Goal: Information Seeking & Learning: Learn about a topic

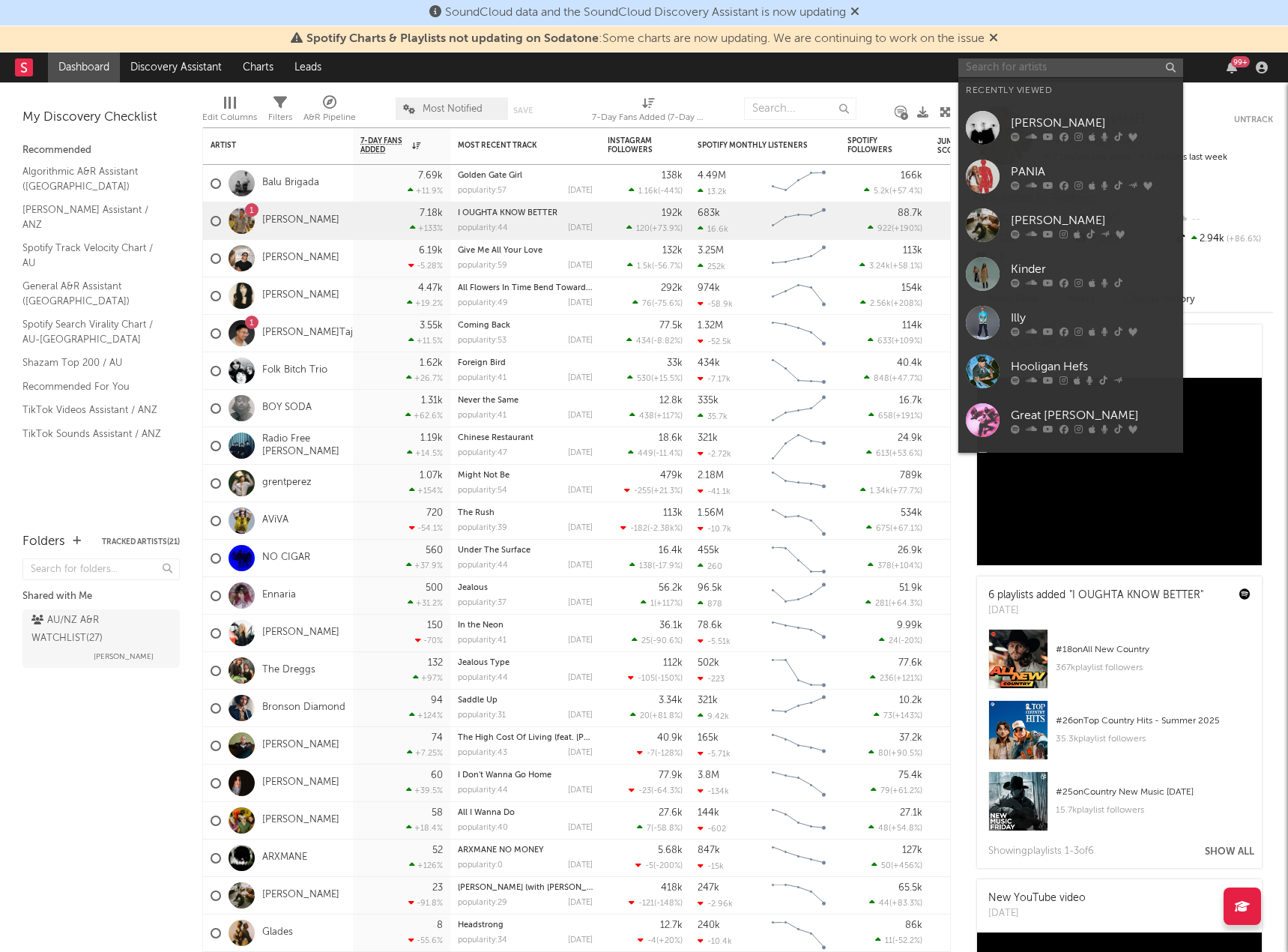
click at [1005, 66] on input "text" at bounding box center [1071, 67] width 225 height 18
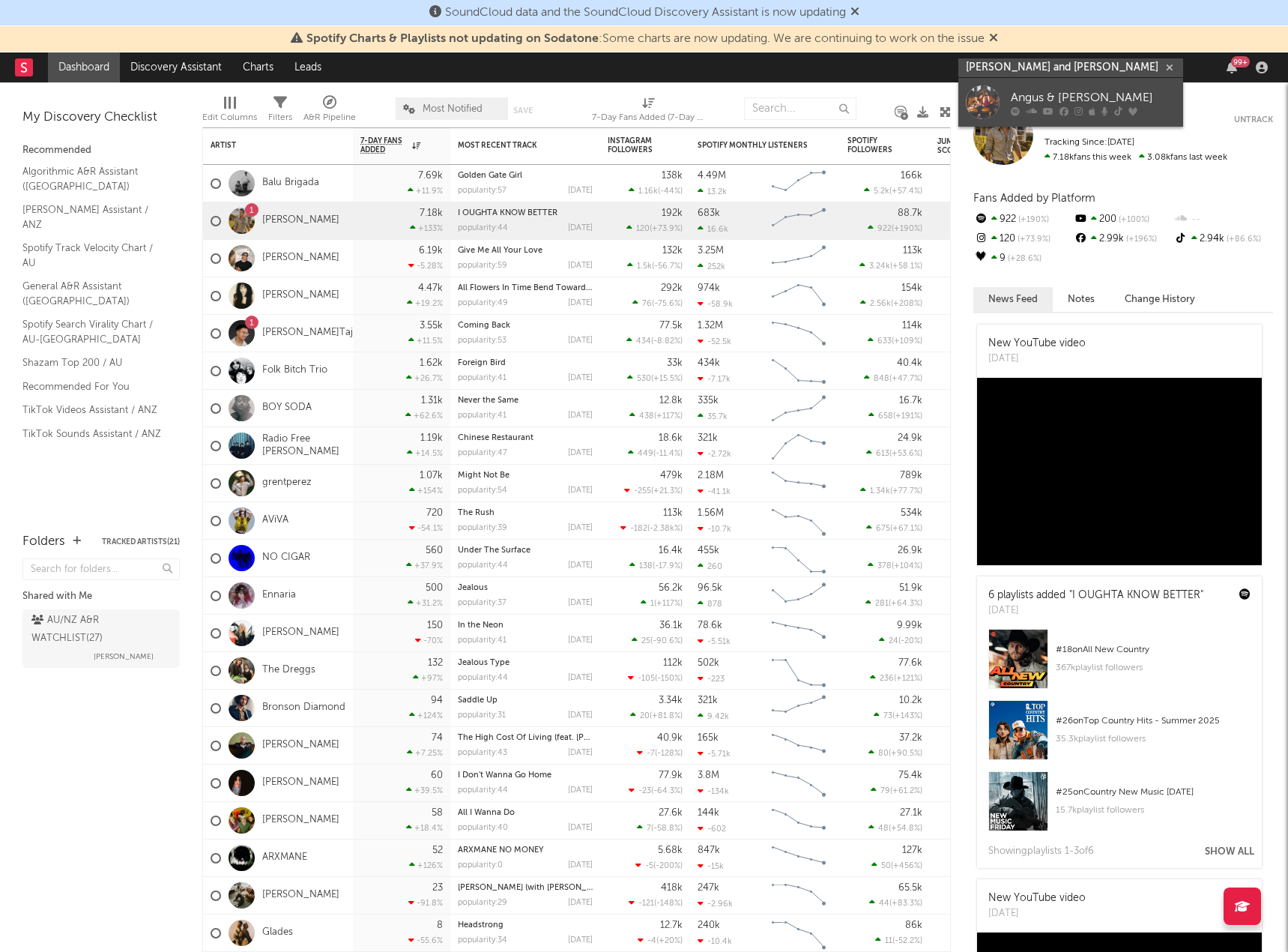
type input "[PERSON_NAME] and [PERSON_NAME]"
click at [1079, 100] on div "Angus & [PERSON_NAME]" at bounding box center [1093, 97] width 165 height 18
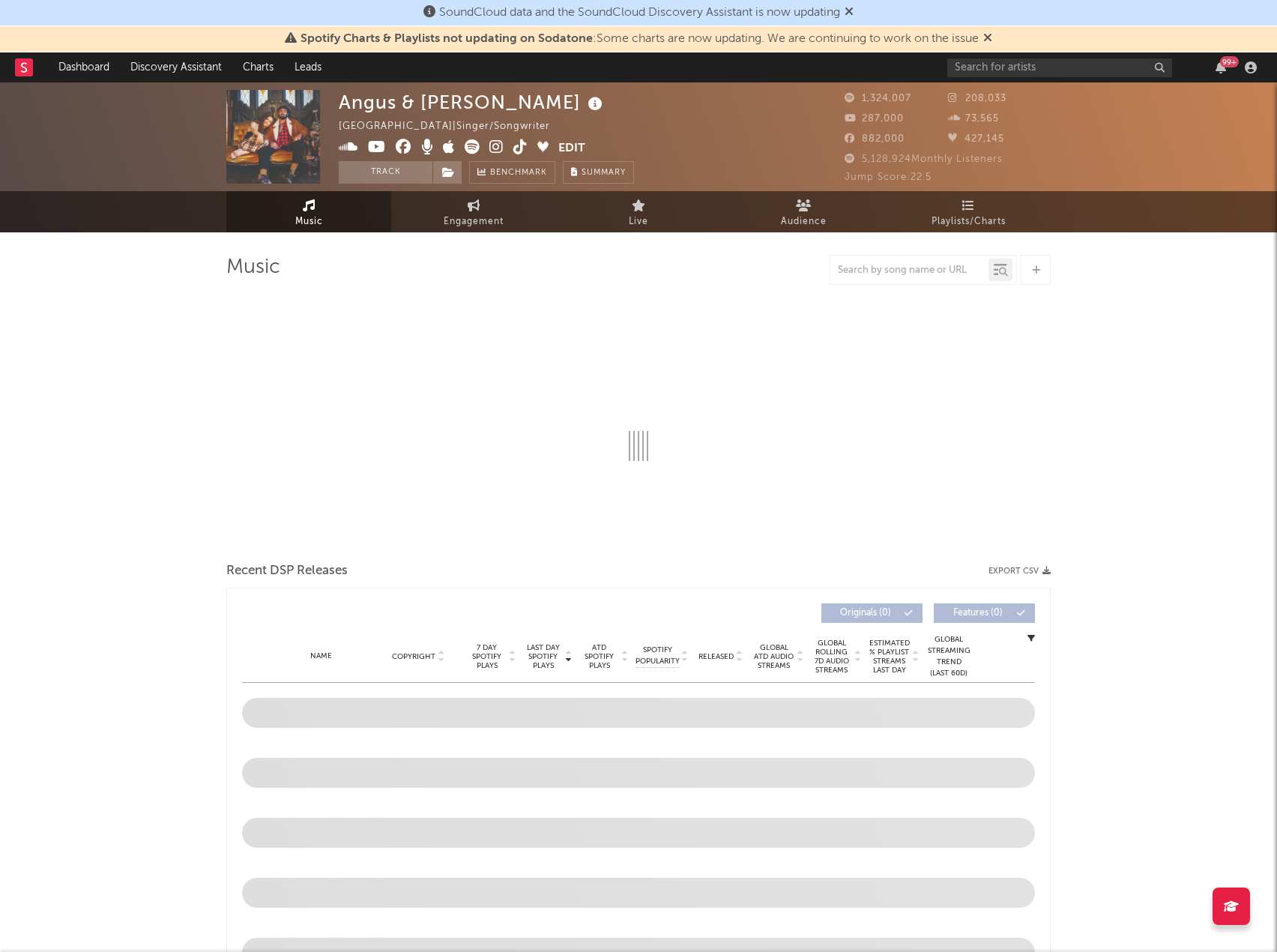
select select "6m"
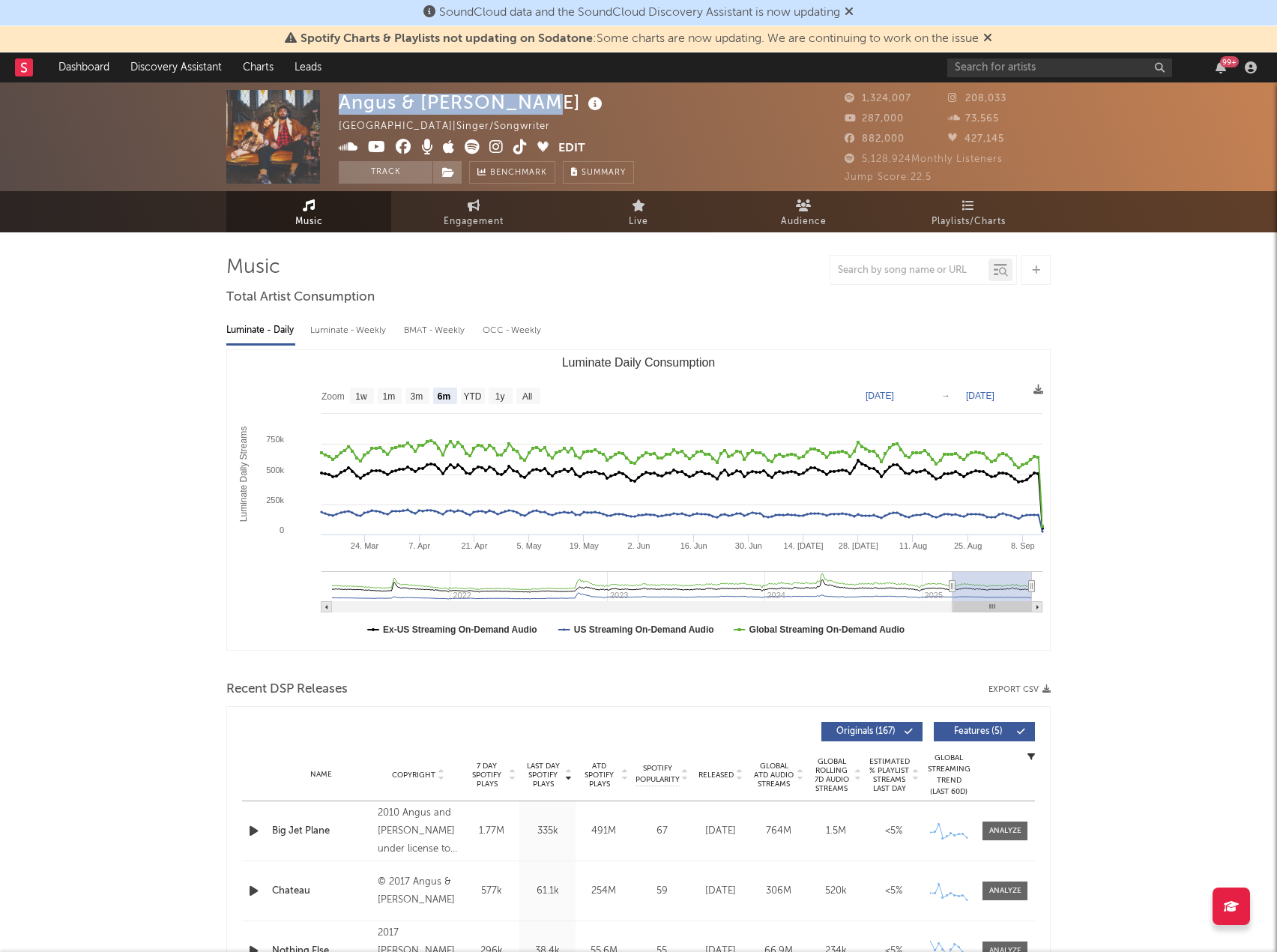
drag, startPoint x: 520, startPoint y: 101, endPoint x: 342, endPoint y: 101, distance: 178.0
click at [342, 101] on div "Angus & [PERSON_NAME]" at bounding box center [472, 102] width 268 height 24
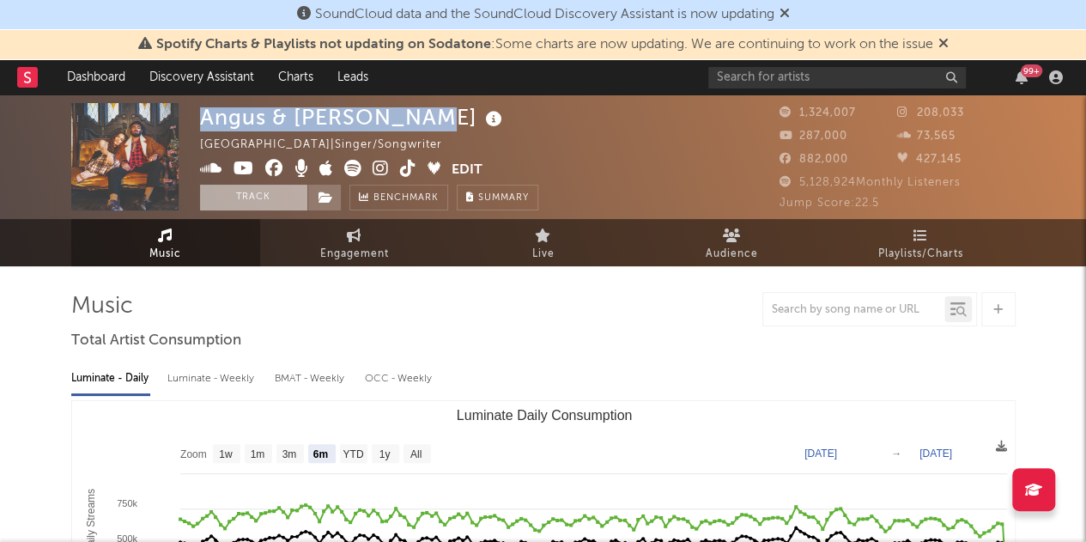
click at [252, 195] on button "Track" at bounding box center [253, 198] width 107 height 26
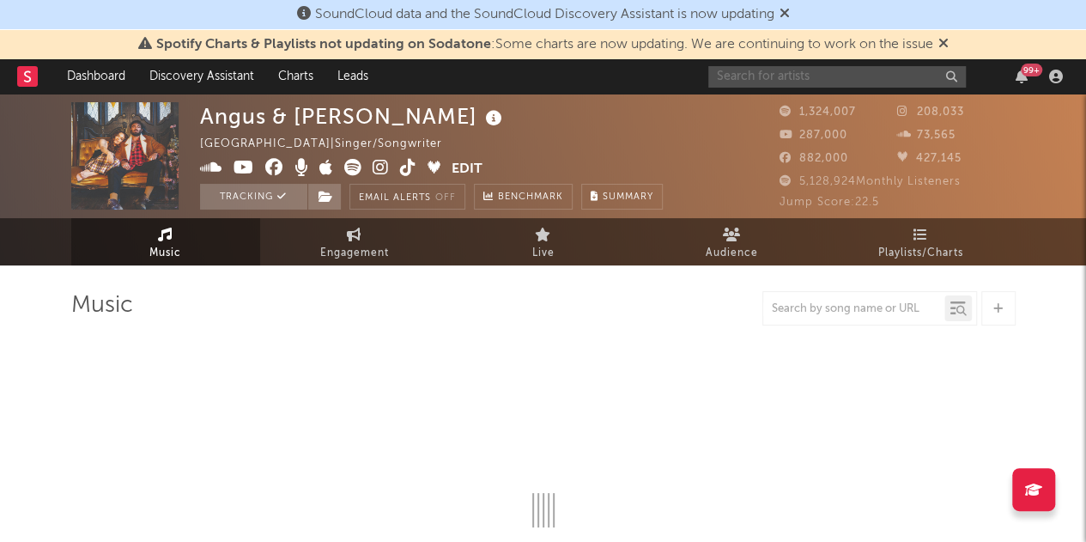
click at [793, 77] on input "text" at bounding box center [837, 76] width 258 height 21
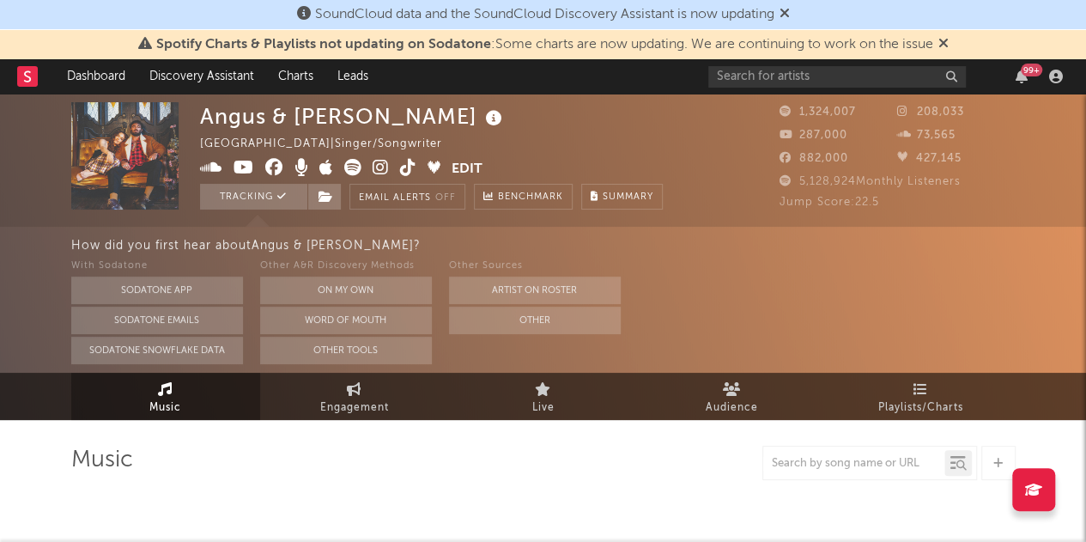
select select "6m"
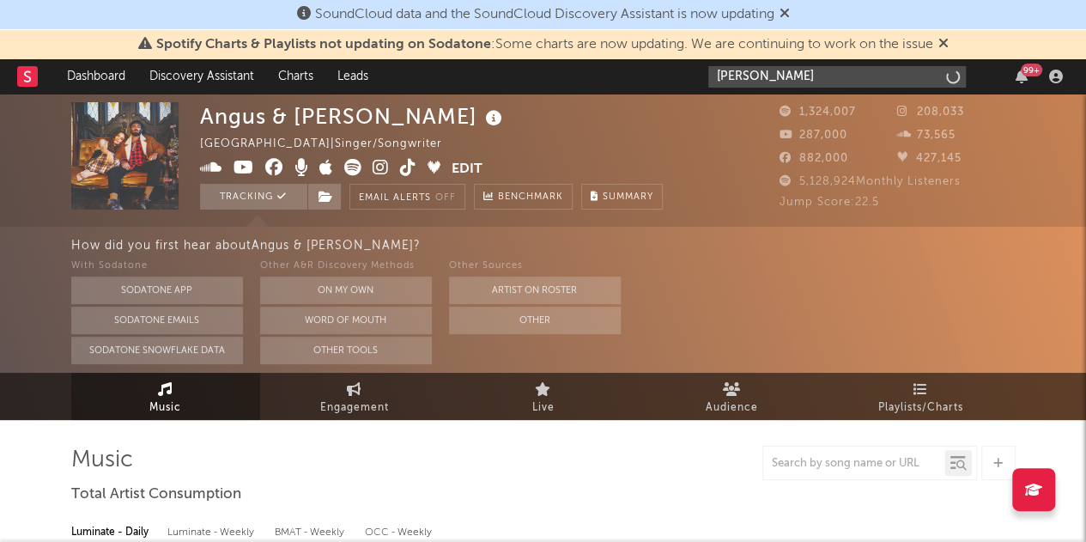
type input "[PERSON_NAME]"
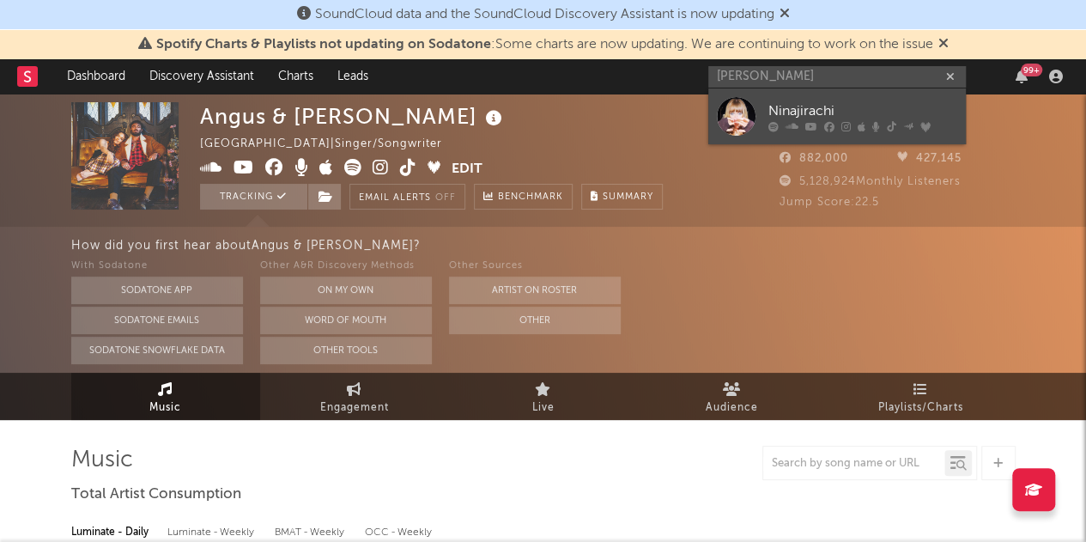
click at [838, 104] on div "Ninajirachi" at bounding box center [863, 110] width 189 height 21
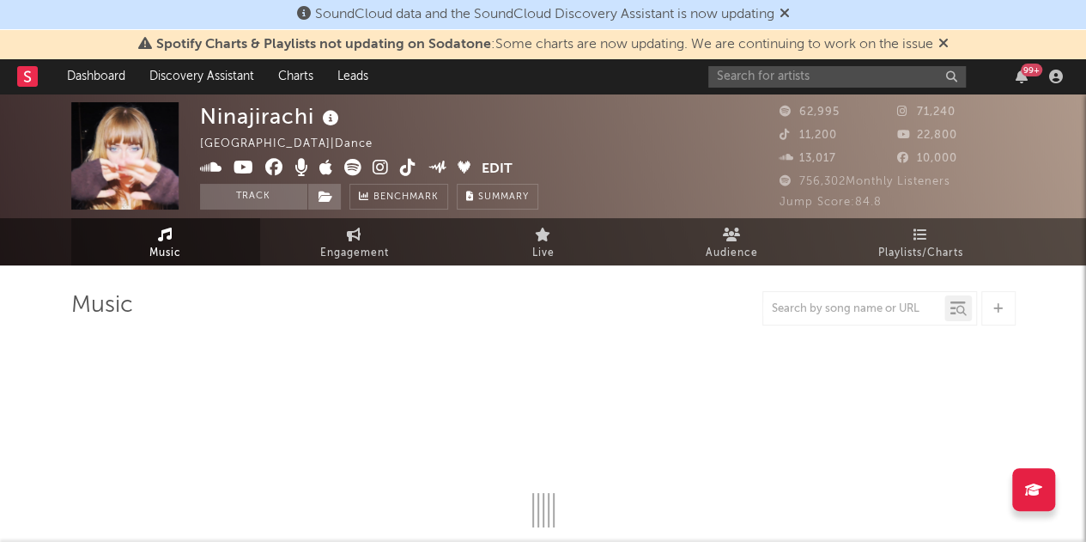
select select "6m"
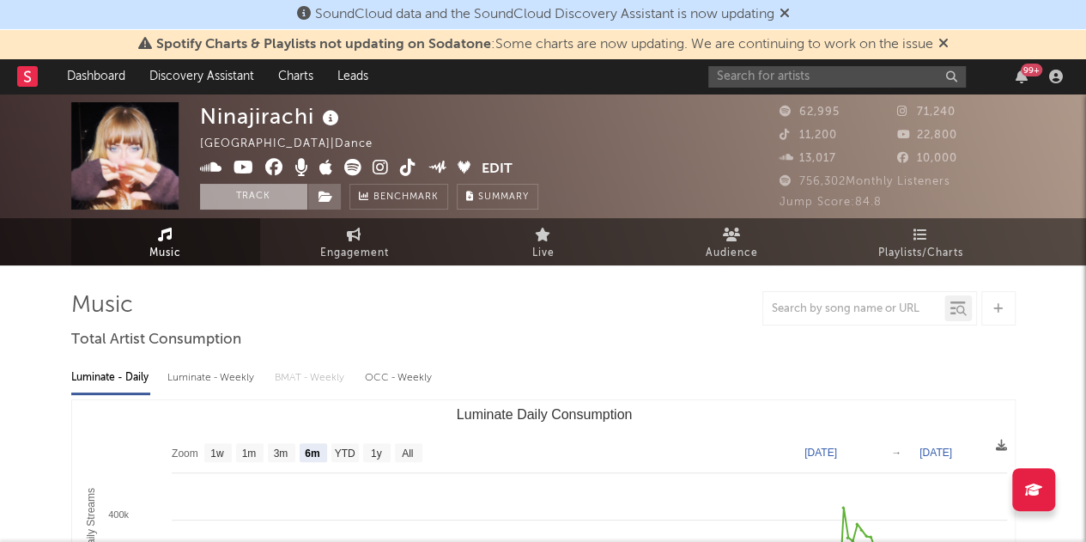
click at [239, 190] on button "Track" at bounding box center [253, 197] width 107 height 26
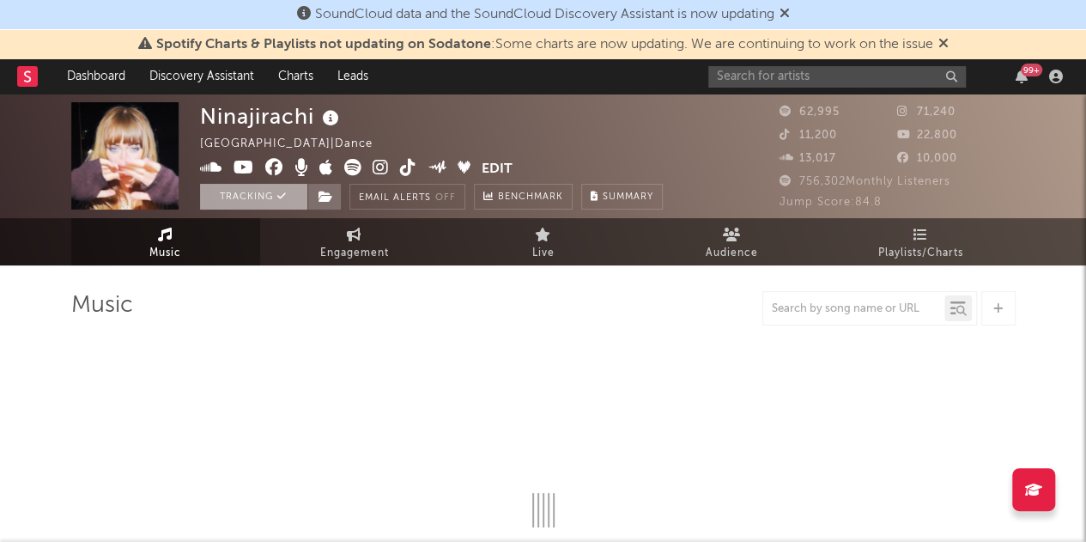
select select "6m"
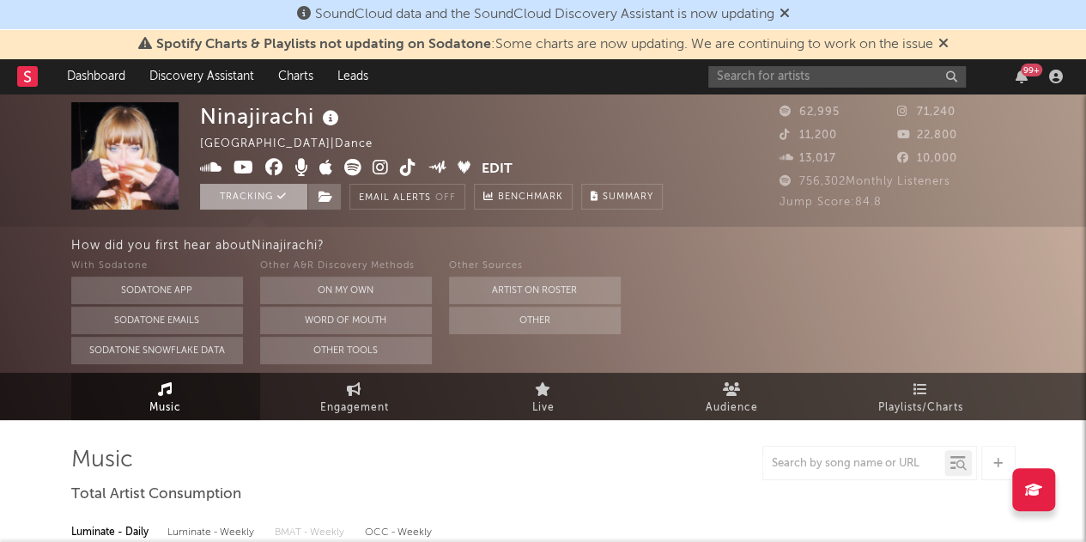
select select "6m"
